Goal: Task Accomplishment & Management: Manage account settings

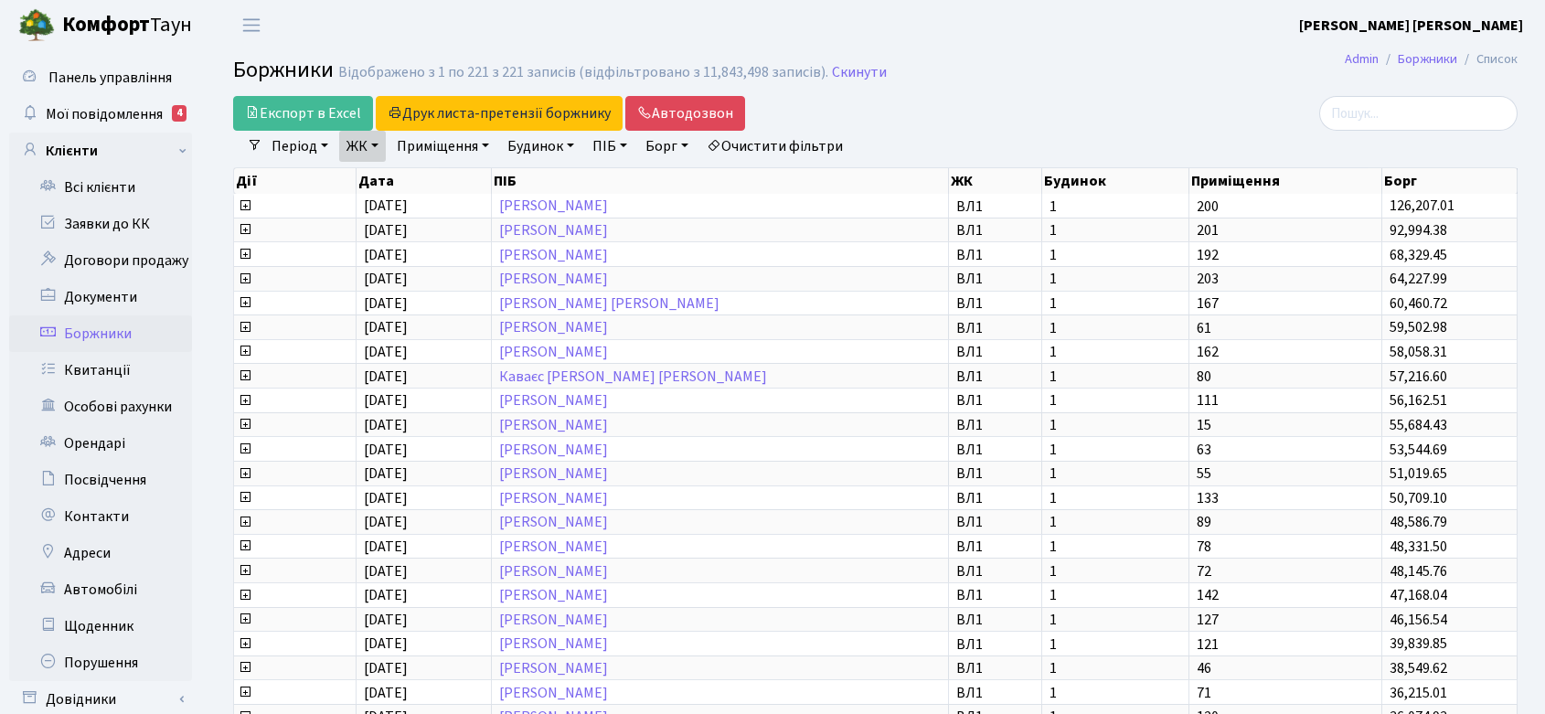
select select "1000"
click at [837, 74] on link "Скинути" at bounding box center [859, 72] width 55 height 17
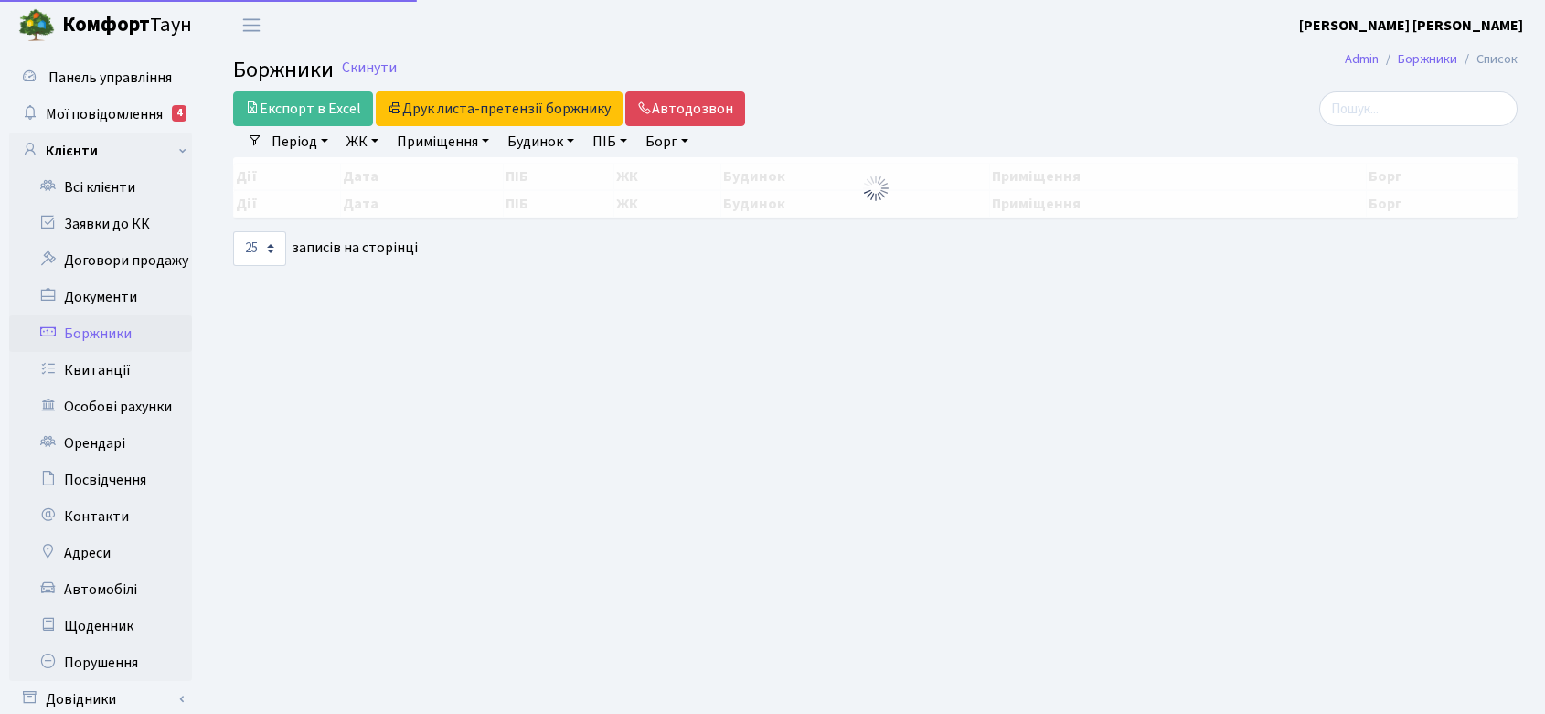
select select "25"
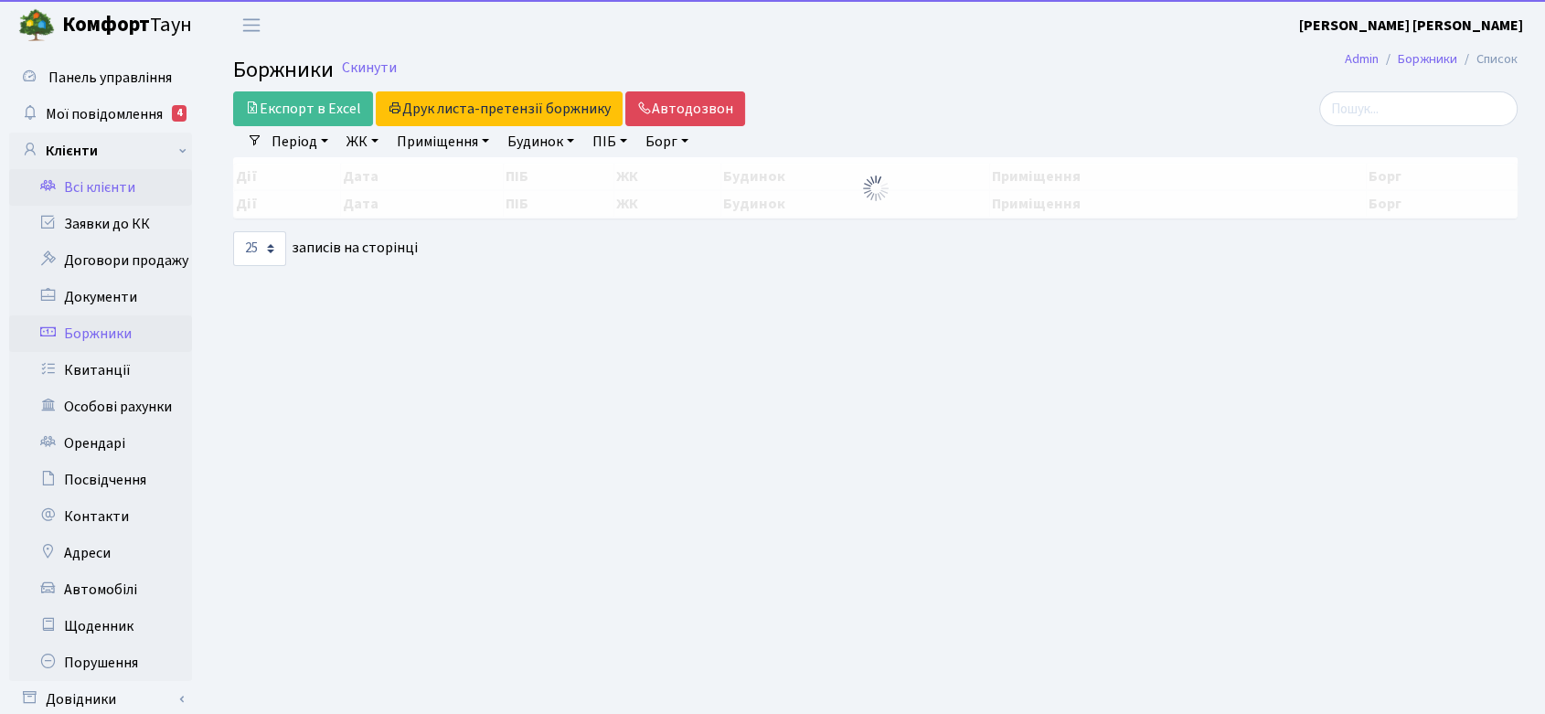
click at [91, 186] on link "Всі клієнти" at bounding box center [100, 187] width 183 height 37
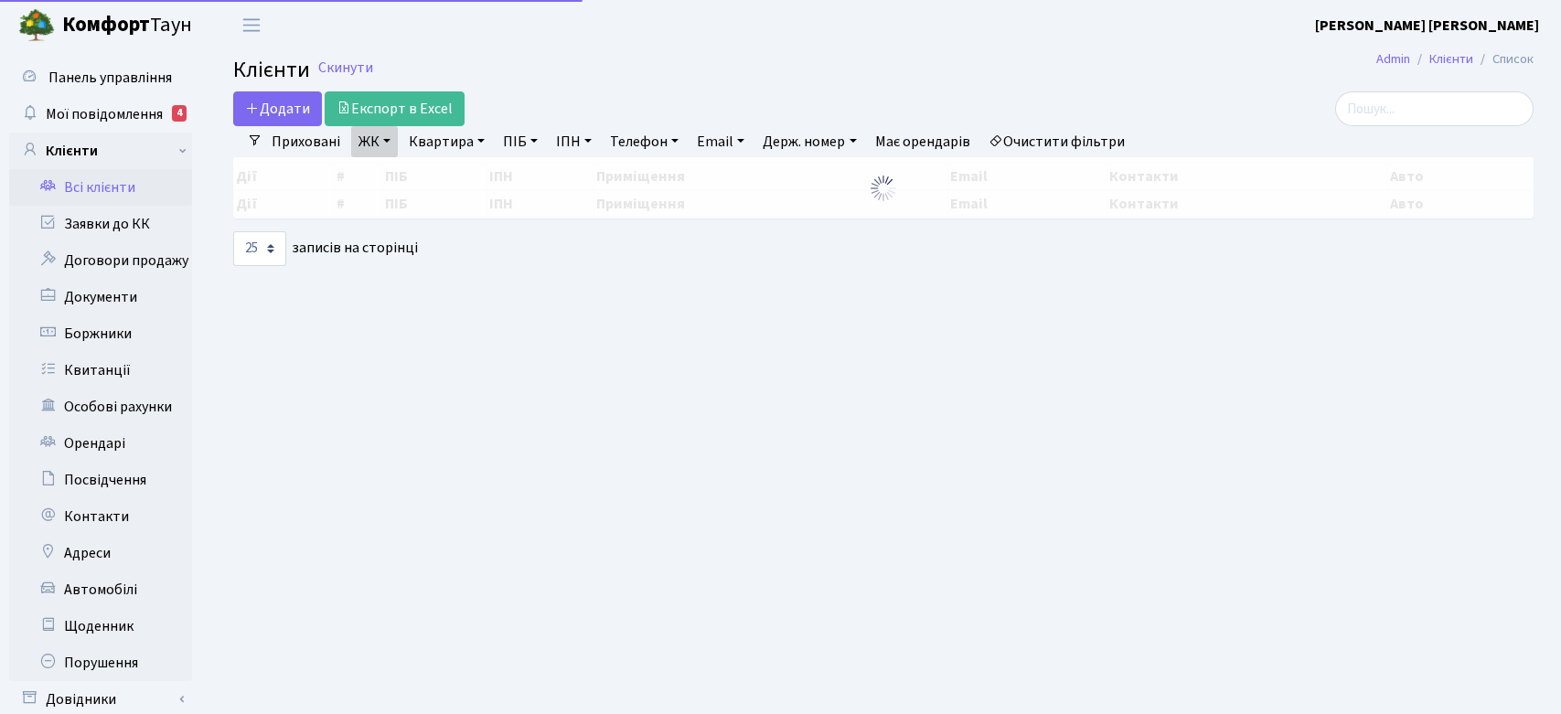
select select "25"
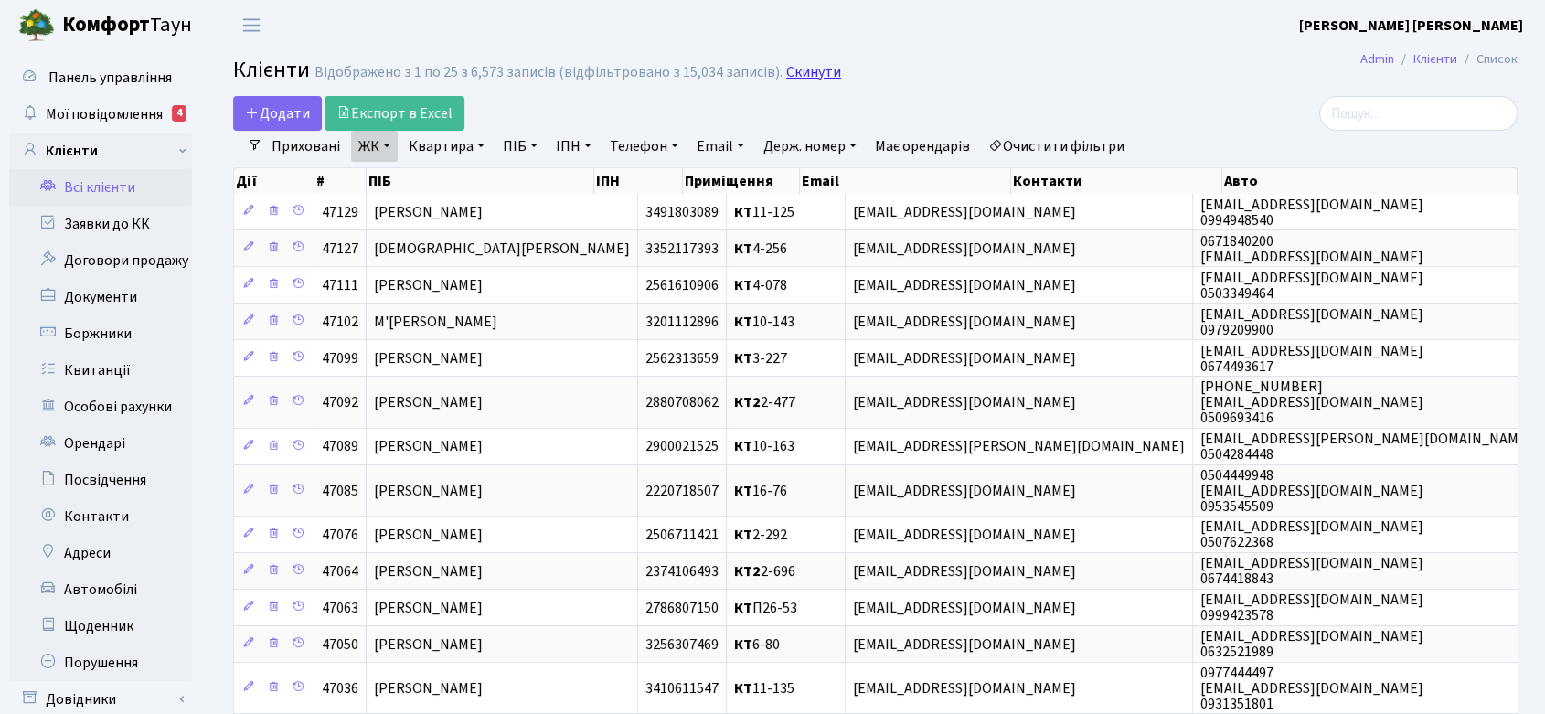
click at [810, 69] on link "Скинути" at bounding box center [813, 72] width 55 height 17
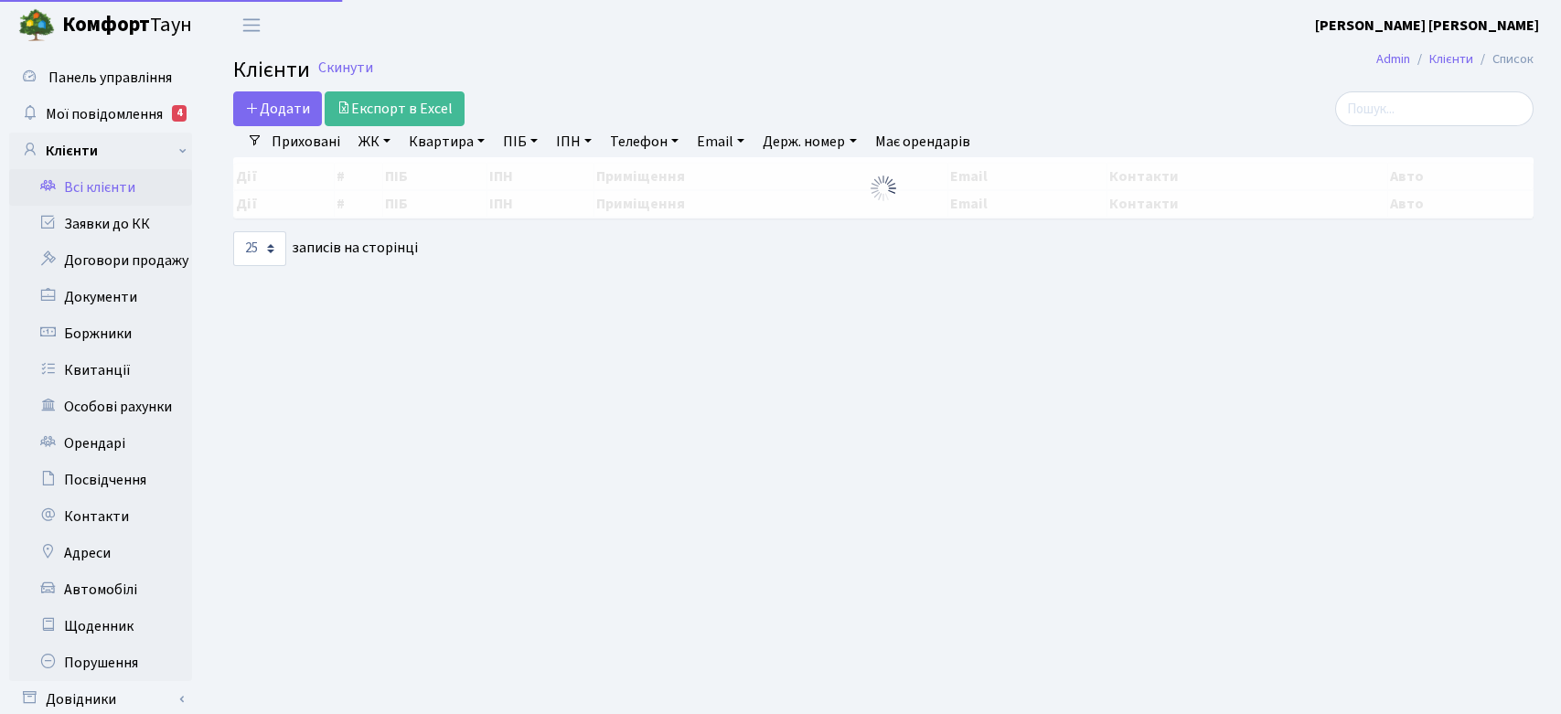
select select "25"
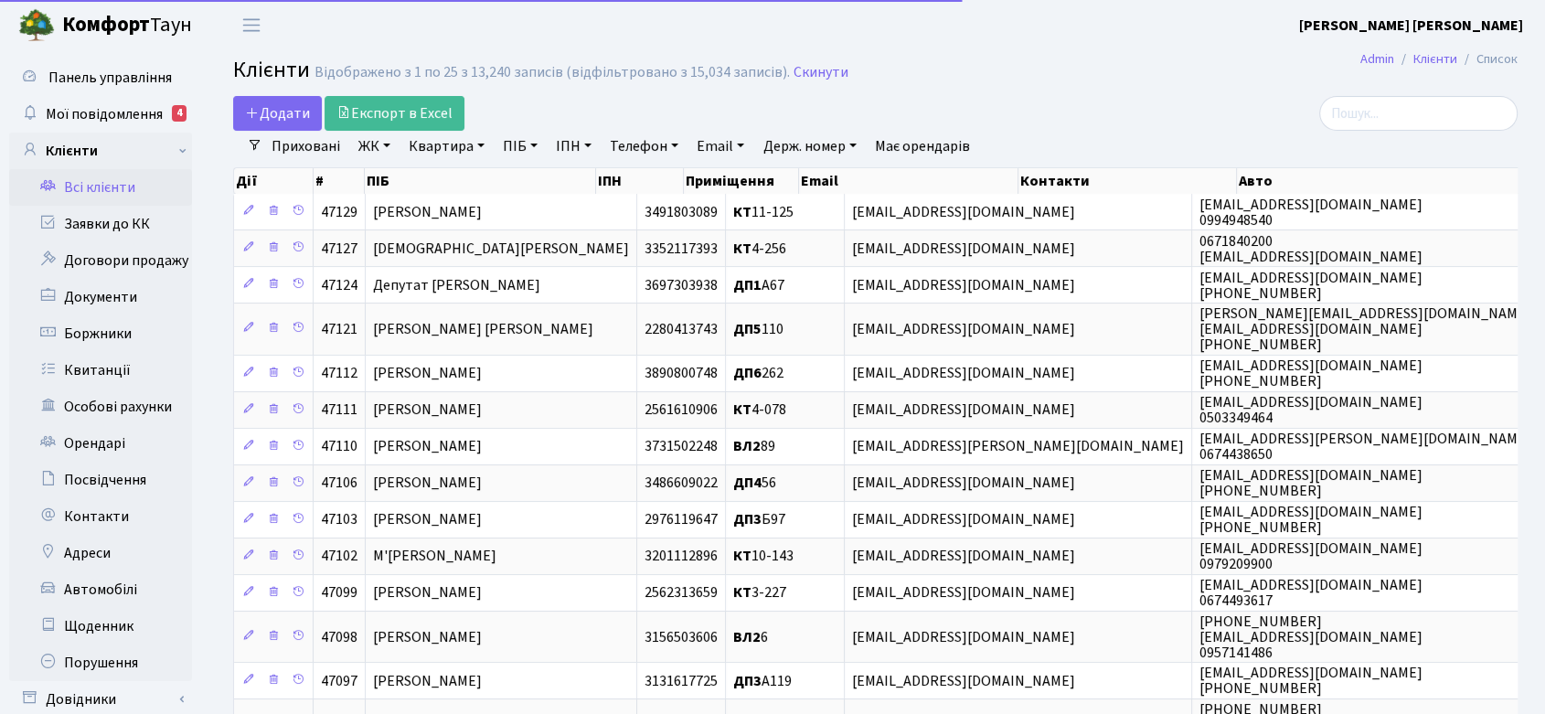
click at [444, 144] on link "Квартира" at bounding box center [446, 146] width 91 height 31
click at [603, 93] on main "Admin Клієнти Список Клієнти Відображено з 1 по 25 з 13,240 записів (відфільтро…" at bounding box center [876, 678] width 1340 height 1256
click at [513, 144] on link "ПІБ" at bounding box center [520, 146] width 49 height 31
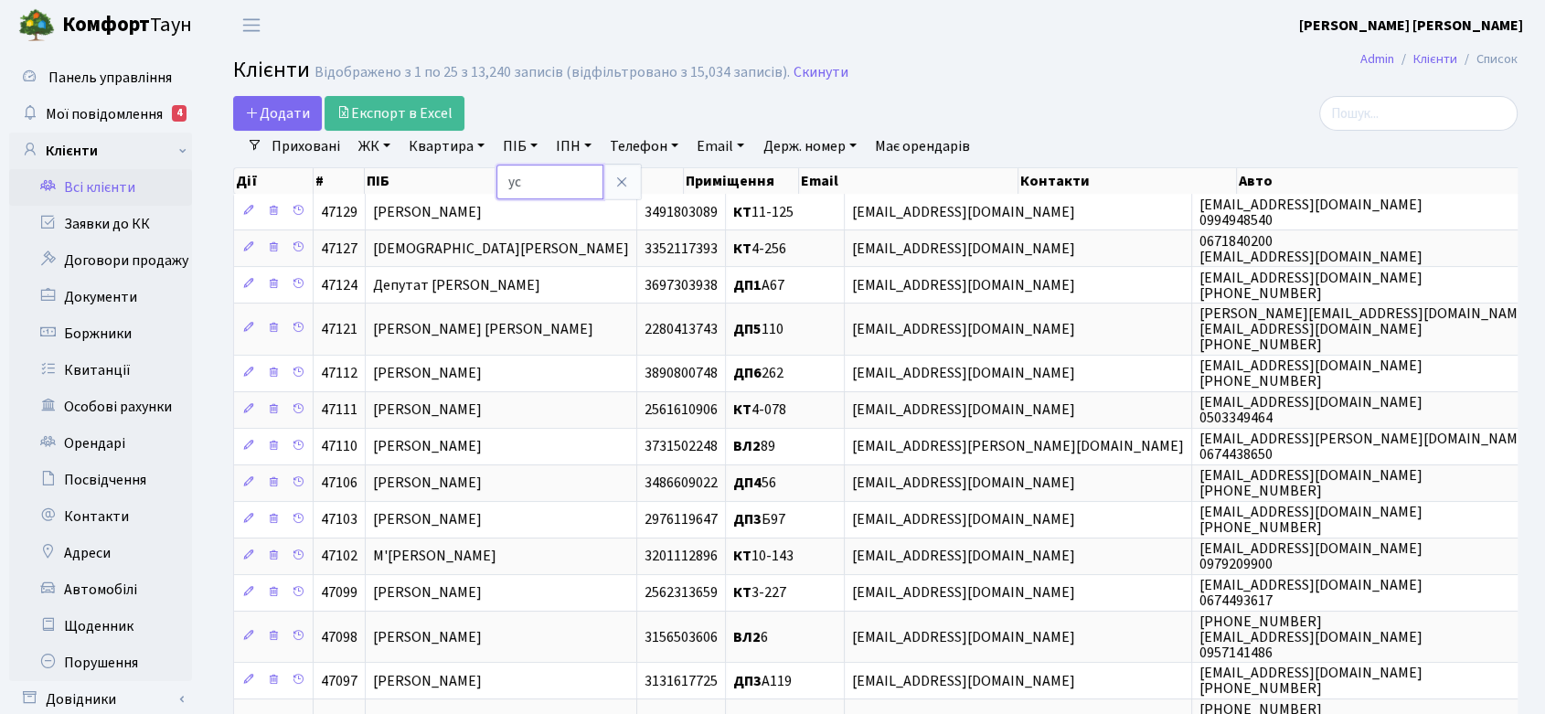
type input "ус"
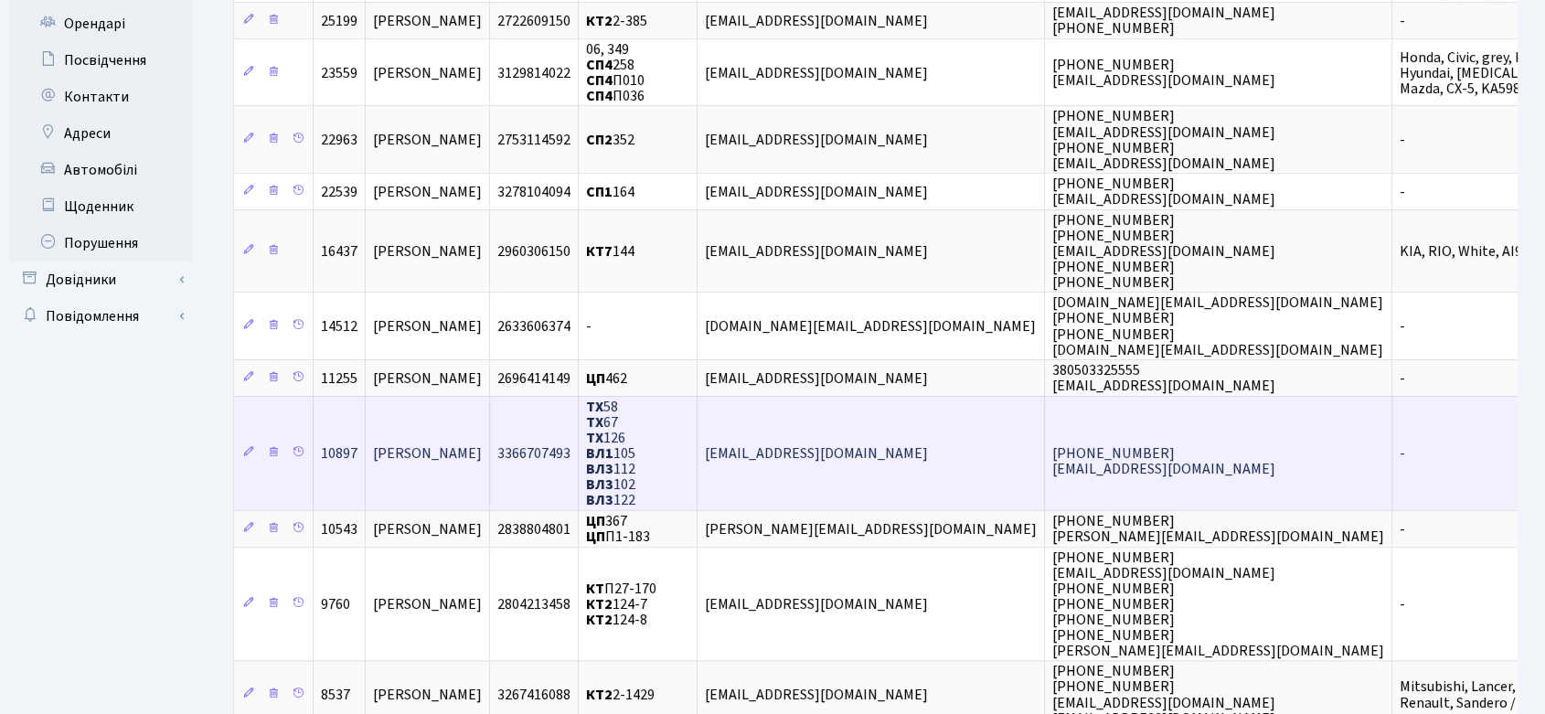
scroll to position [507, 0]
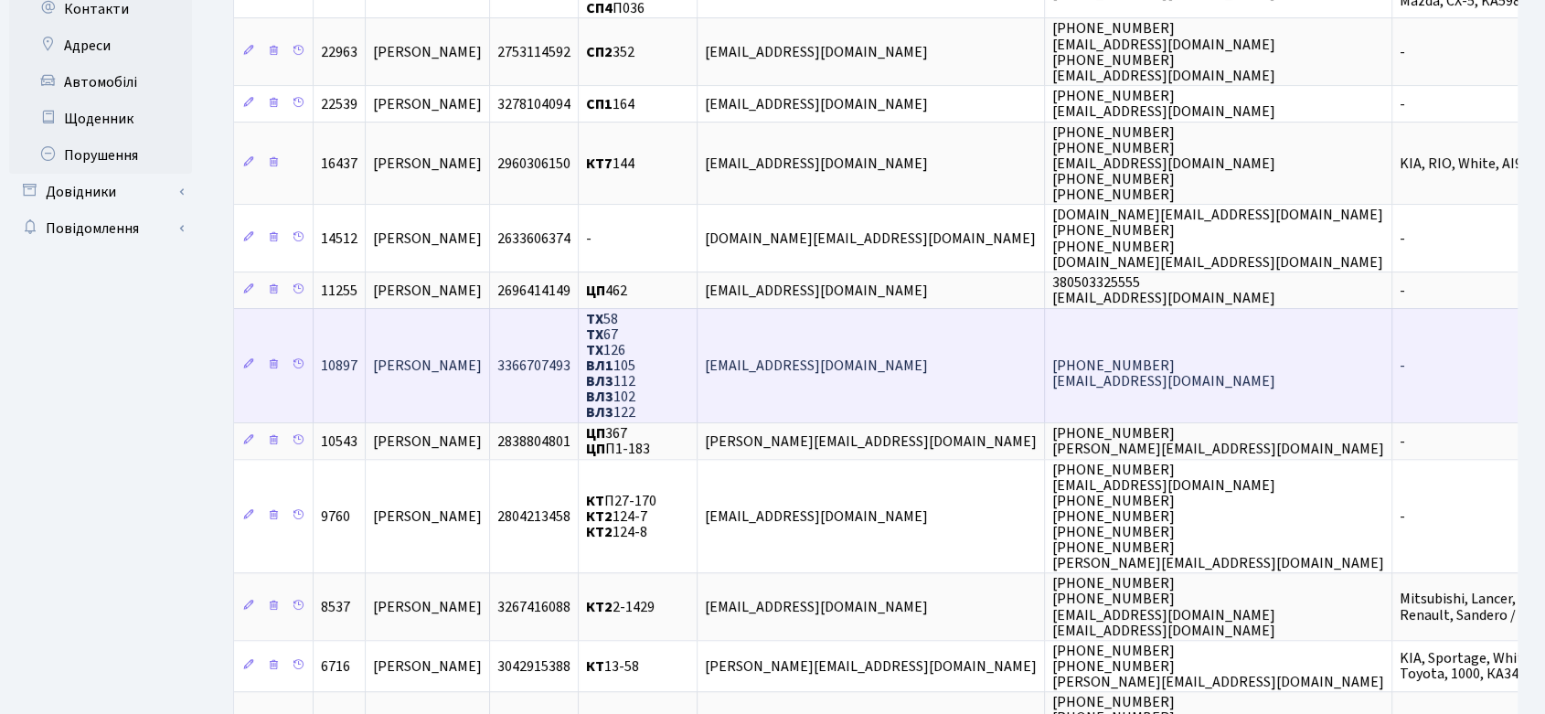
click at [451, 356] on span "[PERSON_NAME]" at bounding box center [427, 366] width 109 height 20
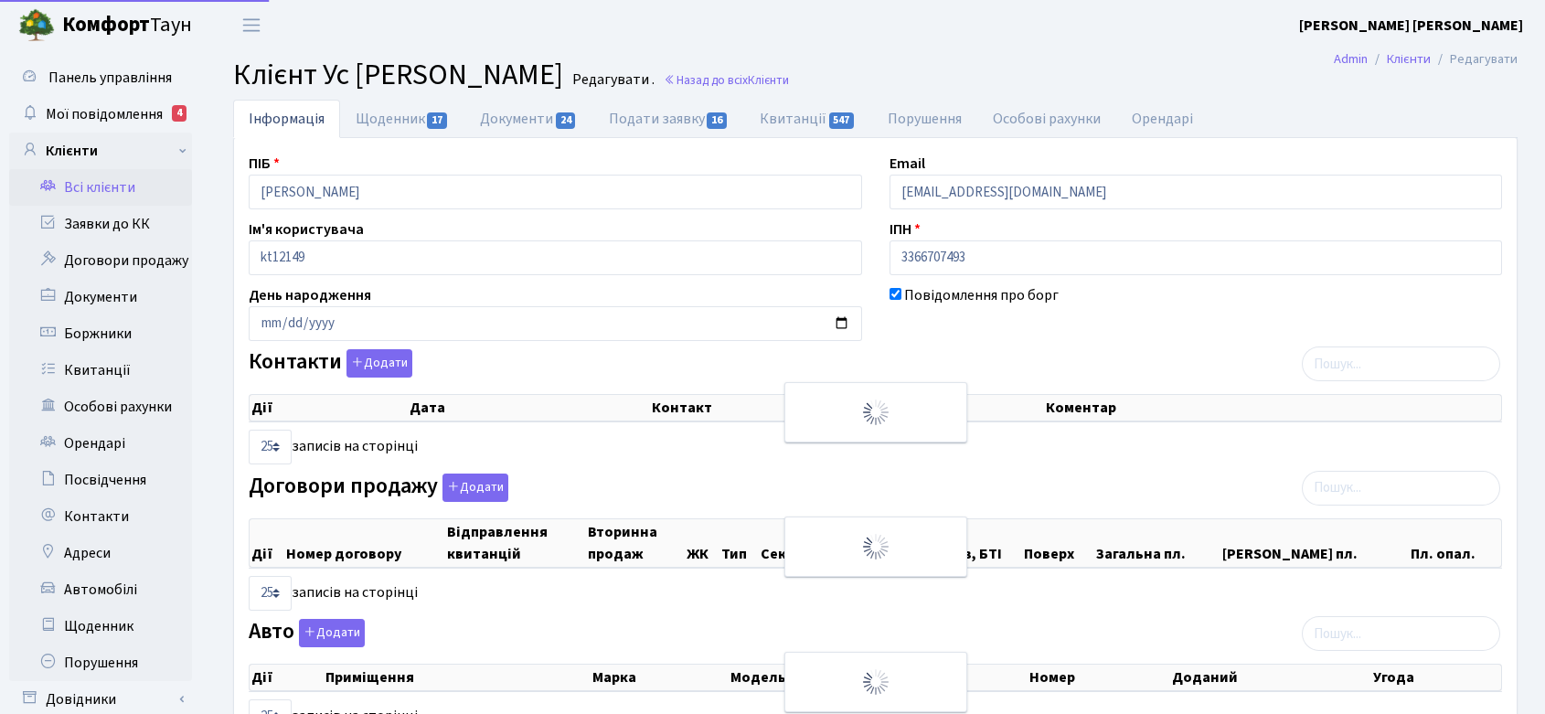
select select "25"
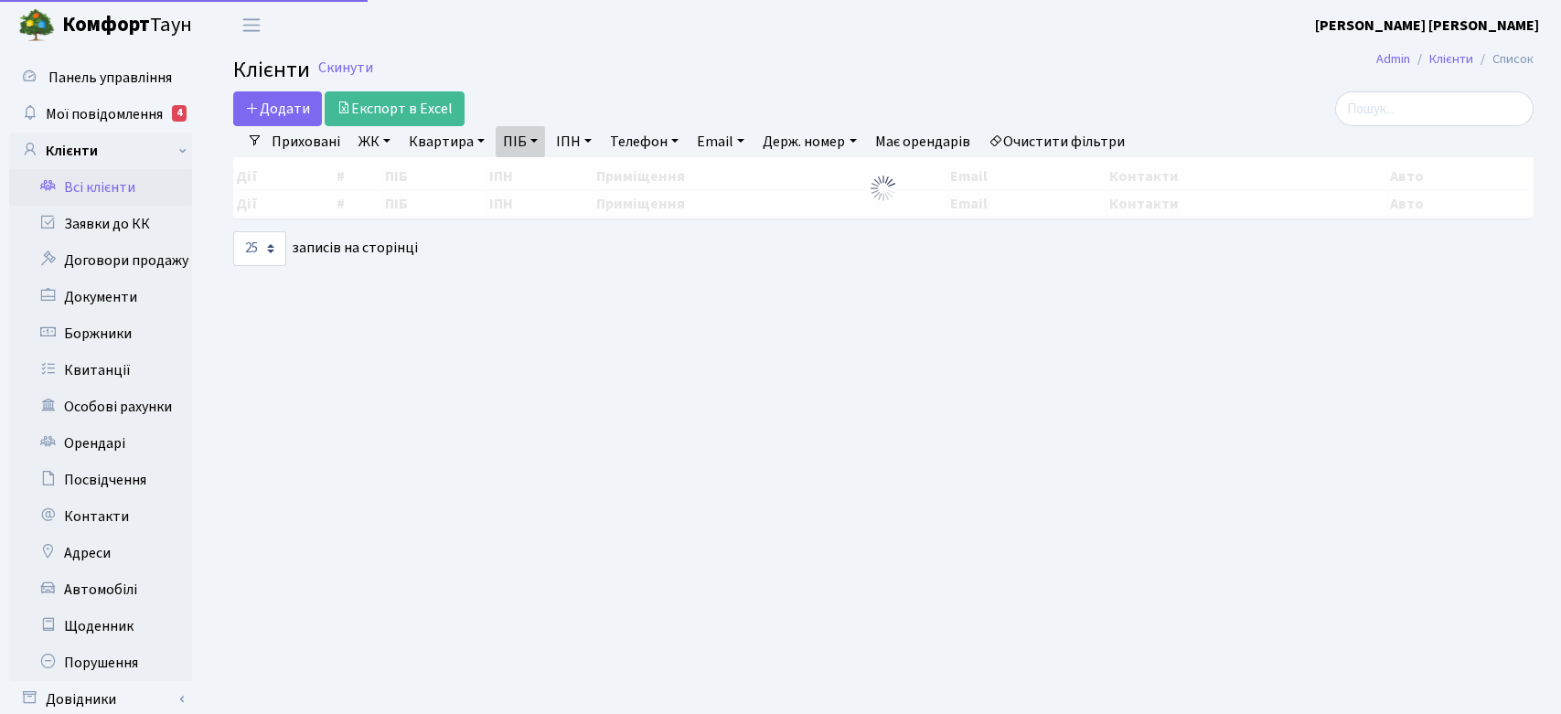
select select "25"
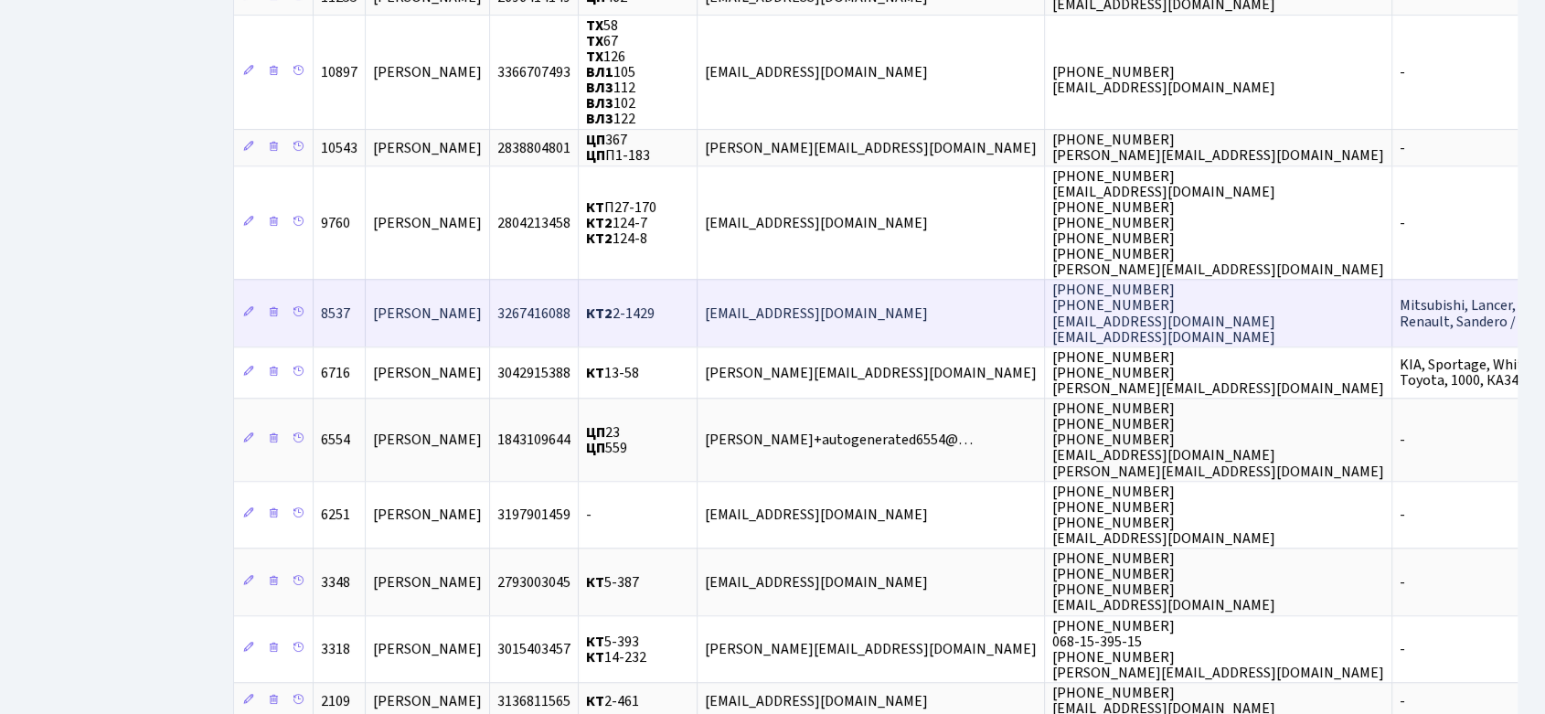
scroll to position [812, 0]
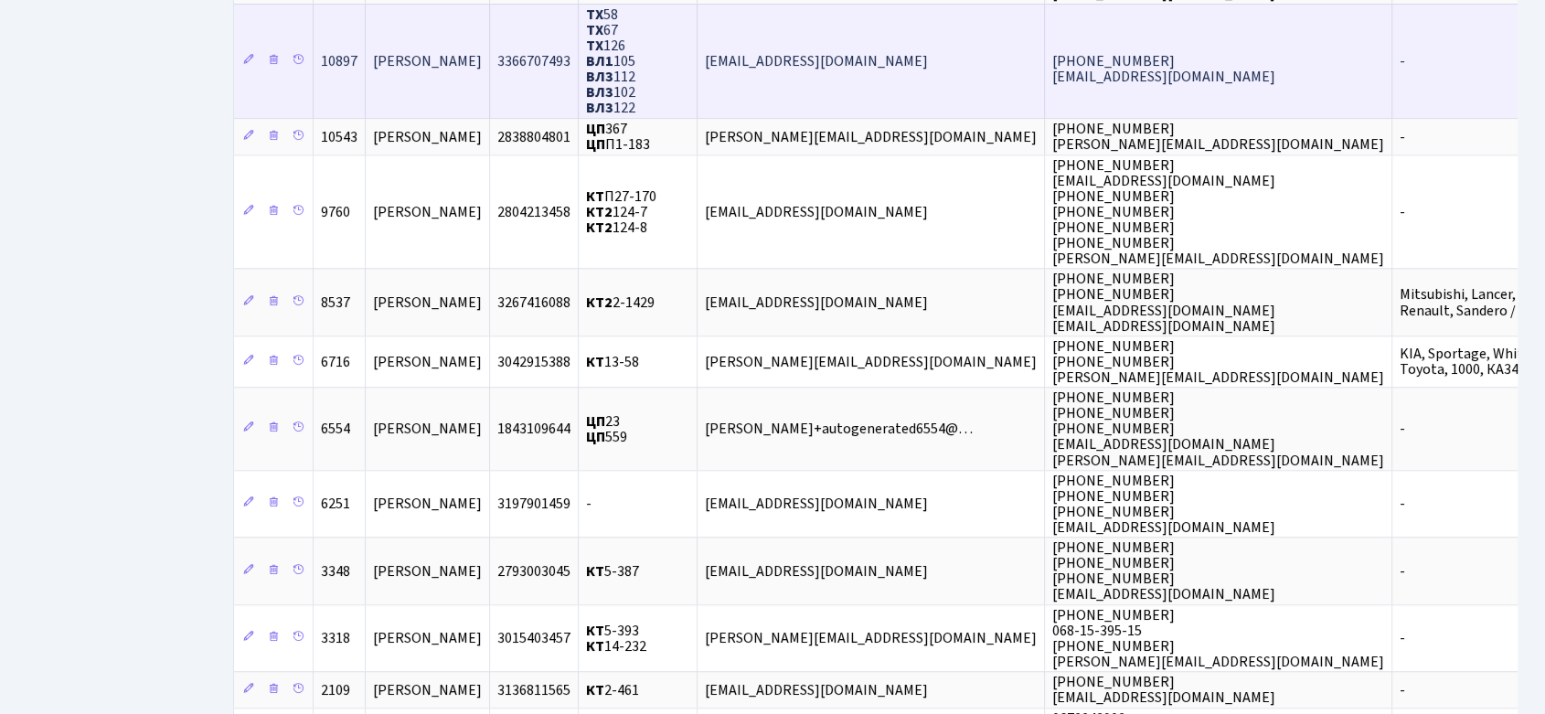
click at [396, 51] on span "[PERSON_NAME]" at bounding box center [427, 61] width 109 height 20
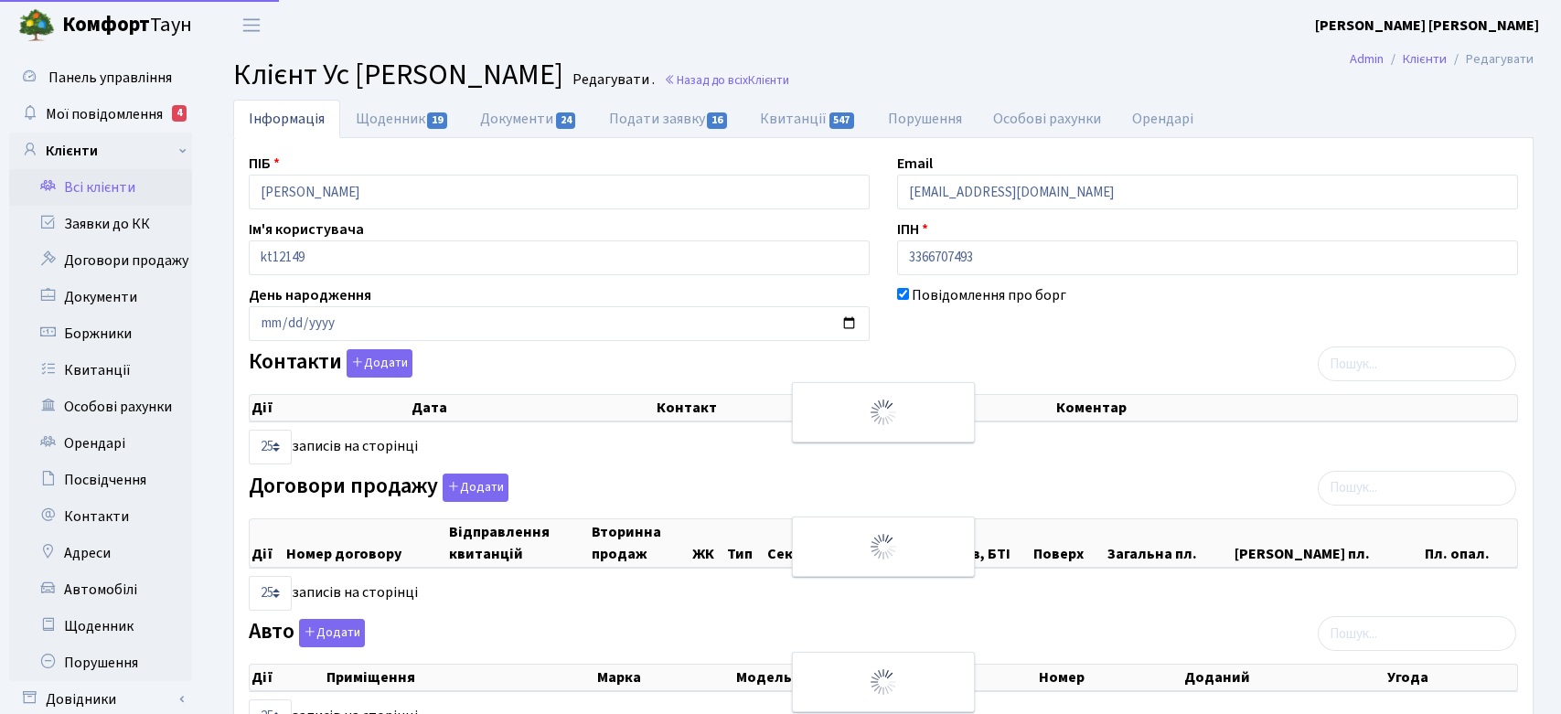
select select "25"
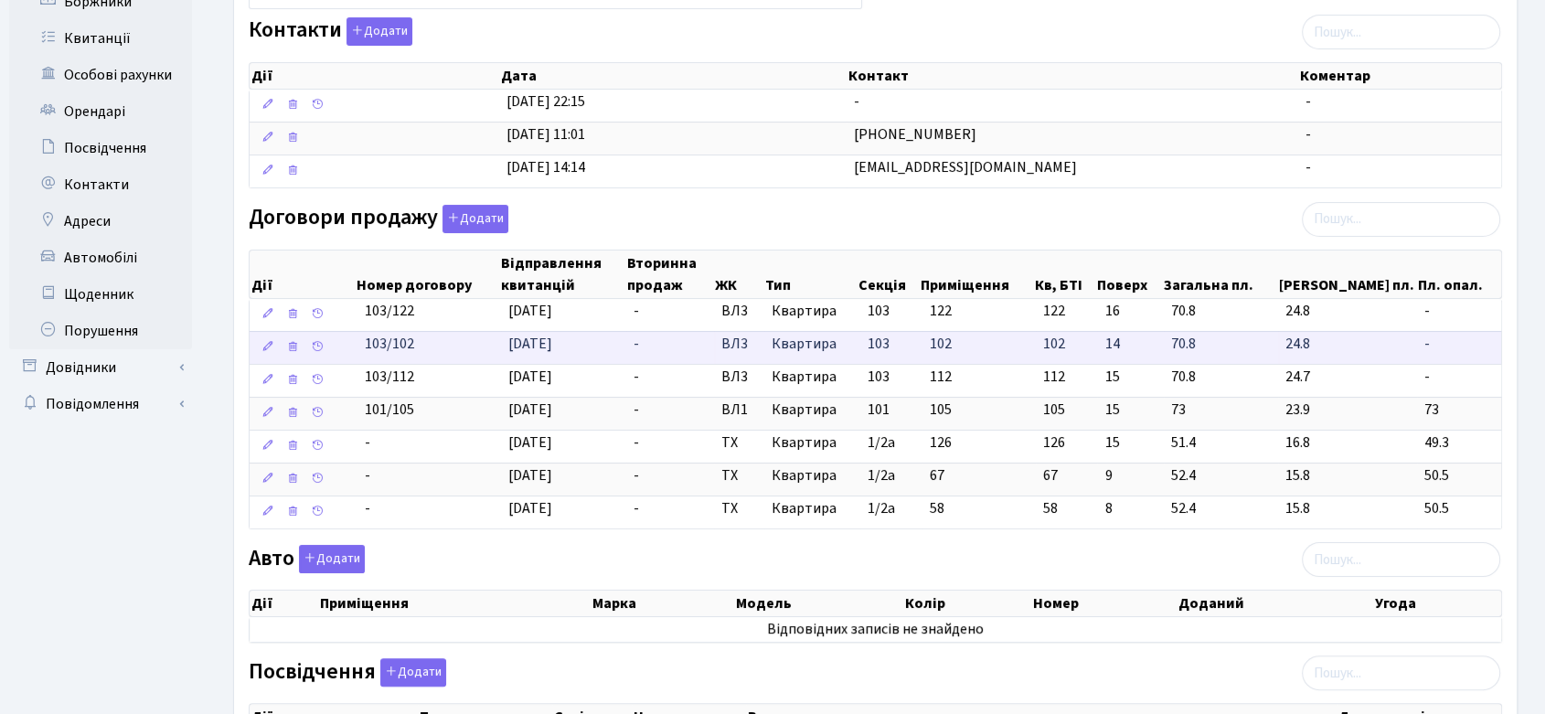
scroll to position [304, 0]
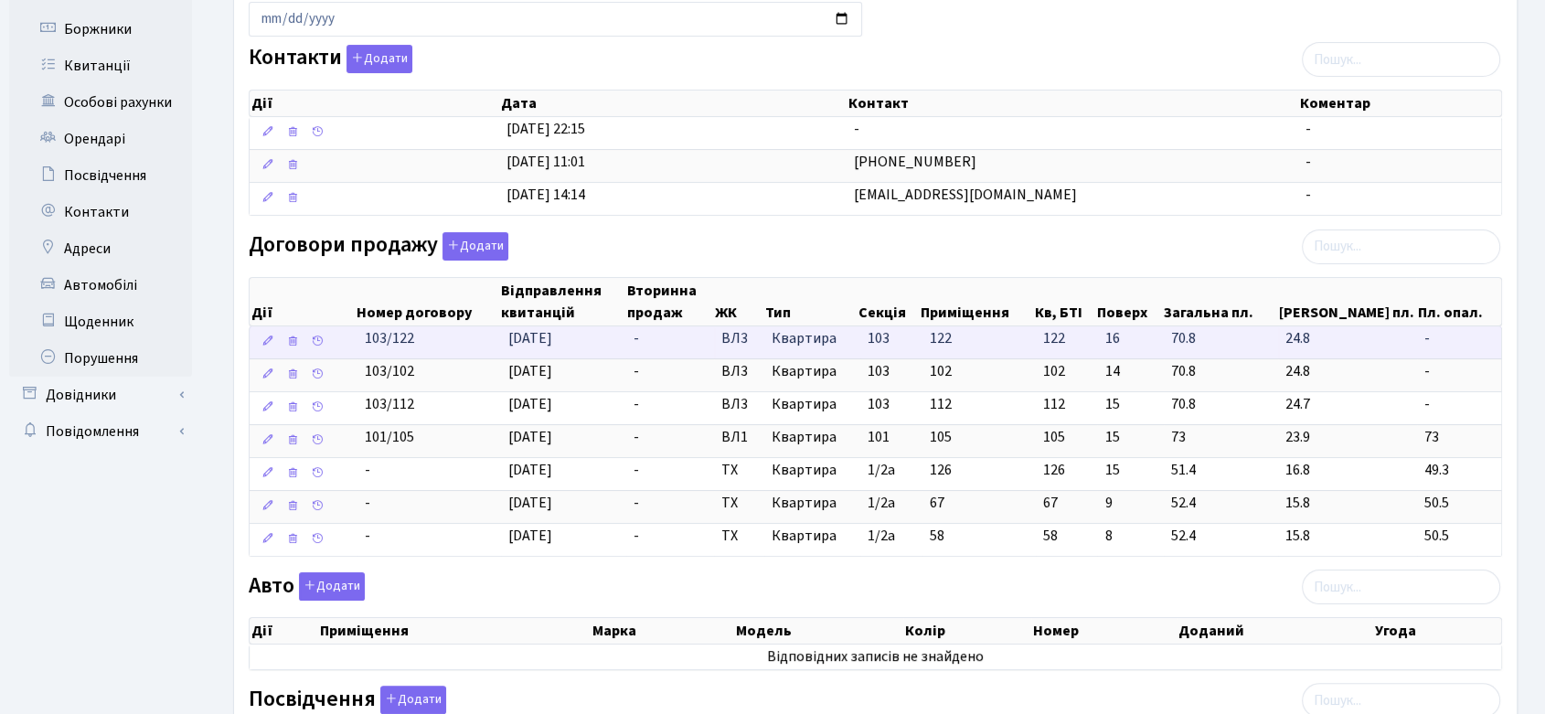
click at [749, 330] on span "ВЛ3" at bounding box center [739, 338] width 36 height 21
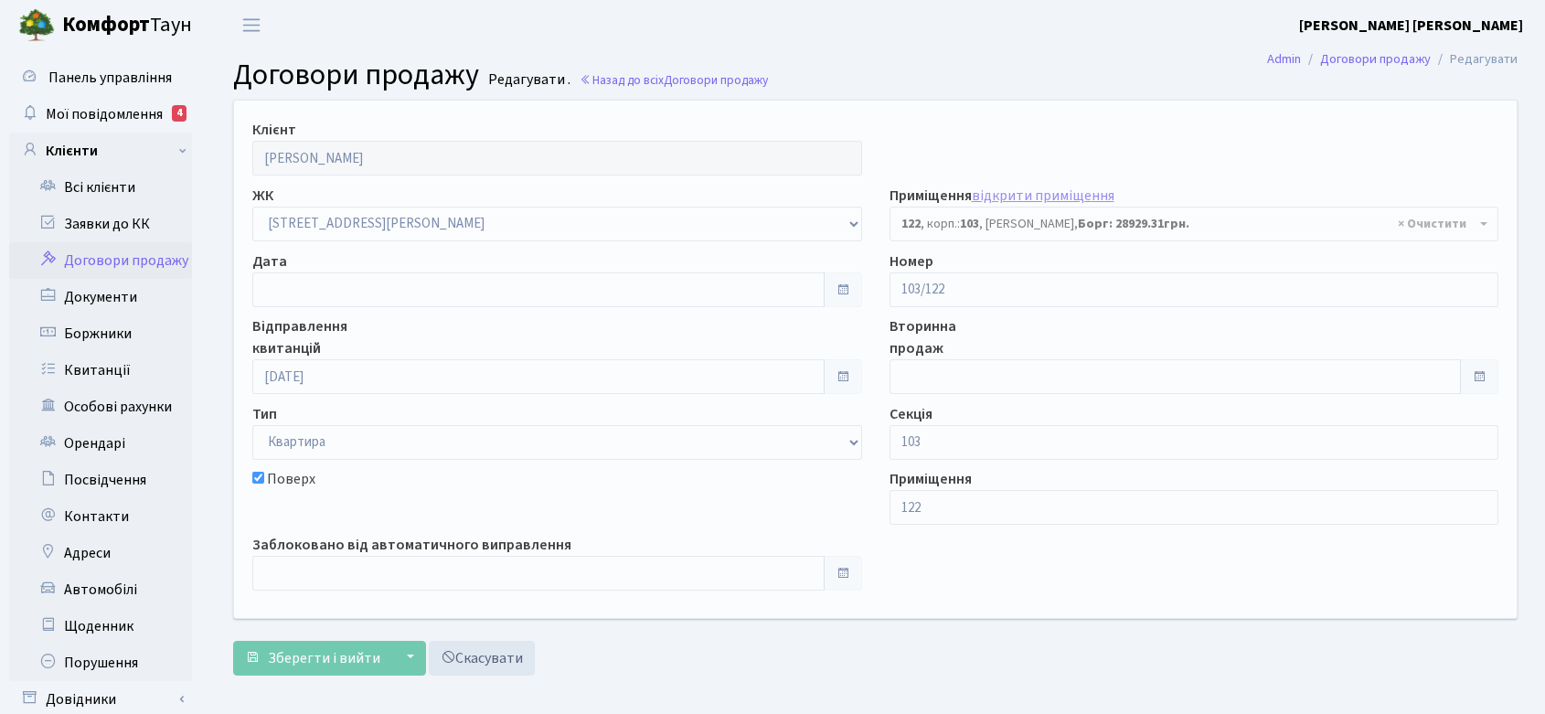
select select "42937"
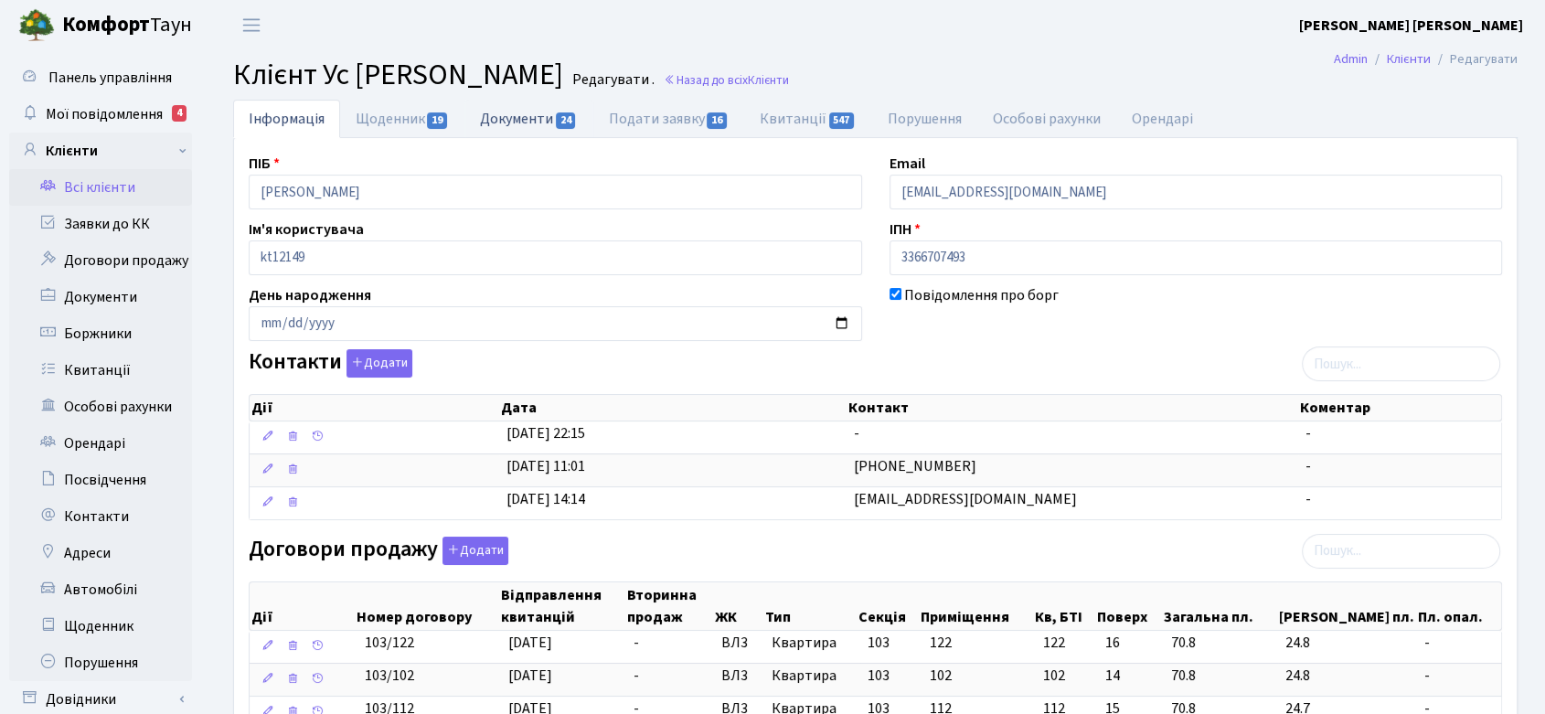
click at [551, 120] on link "Документи 24" at bounding box center [529, 118] width 128 height 37
select select "25"
